Goal: Find specific page/section: Find specific page/section

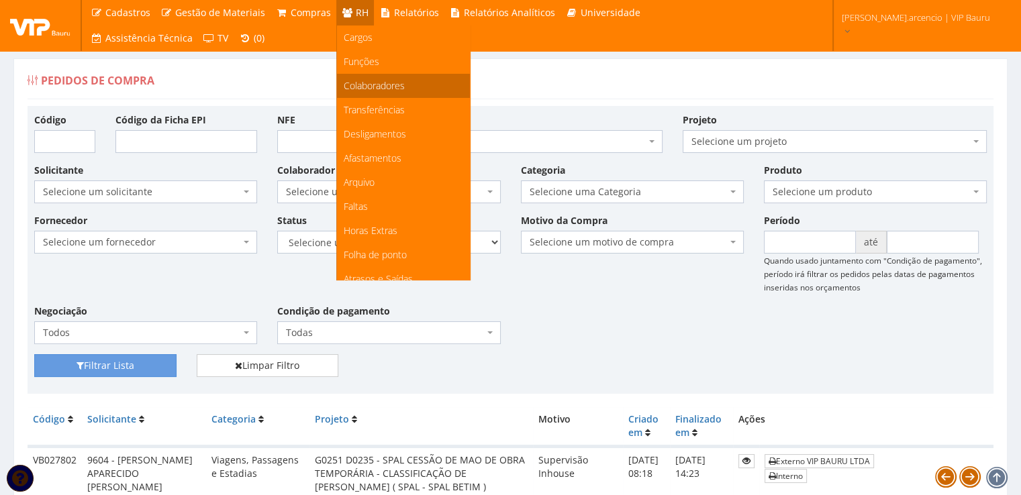
click at [358, 91] on span "Colaboradores" at bounding box center [374, 85] width 61 height 13
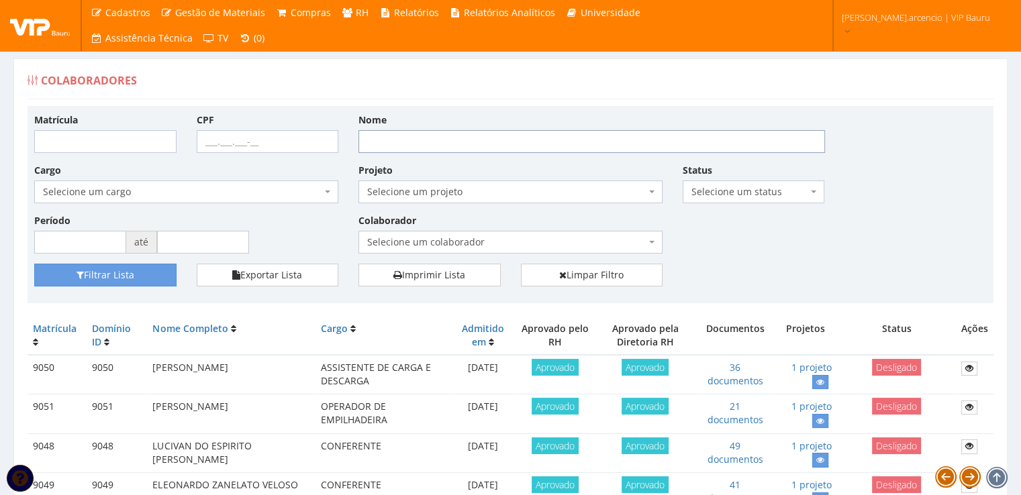
click at [422, 148] on input "Nome" at bounding box center [591, 141] width 467 height 23
type input "marcilene"
click at [122, 271] on button "Filtrar Lista" at bounding box center [105, 275] width 142 height 23
